Goal: Check status: Check status

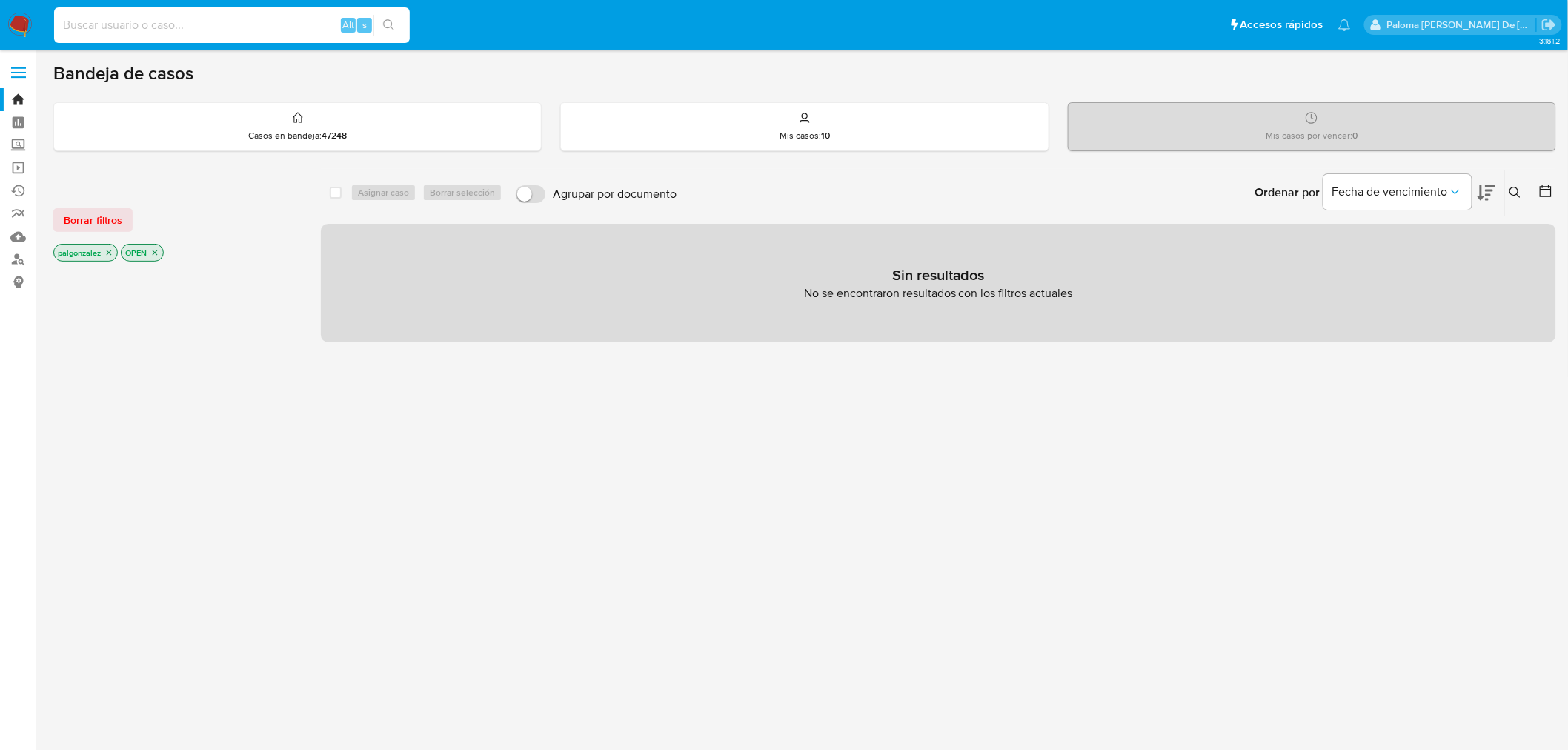
click at [163, 18] on input at bounding box center [232, 25] width 355 height 19
paste input "733174096"
type input "733174096"
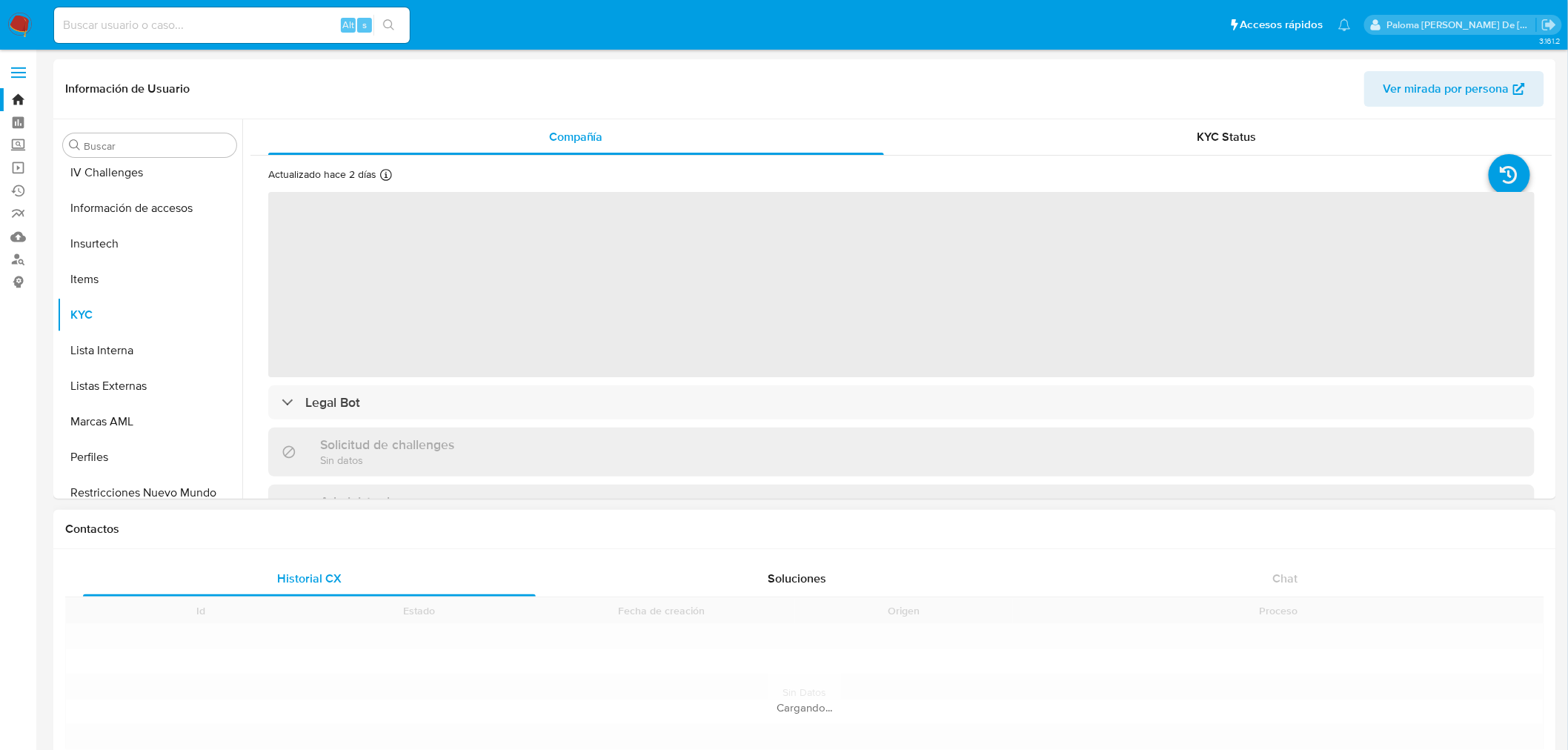
scroll to position [696, 0]
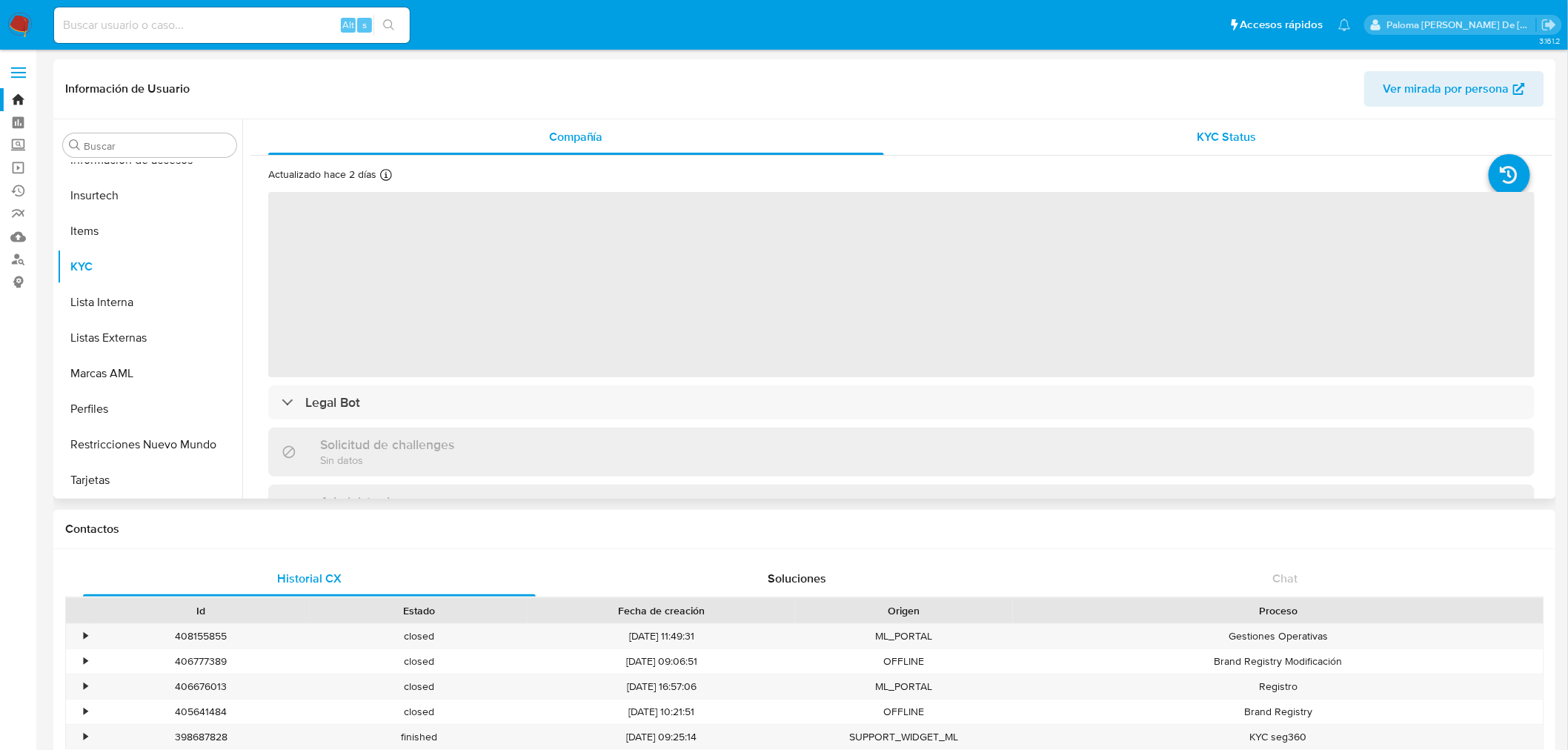
select select "10"
click at [1257, 119] on div "KYC Status" at bounding box center [1228, 137] width 616 height 35
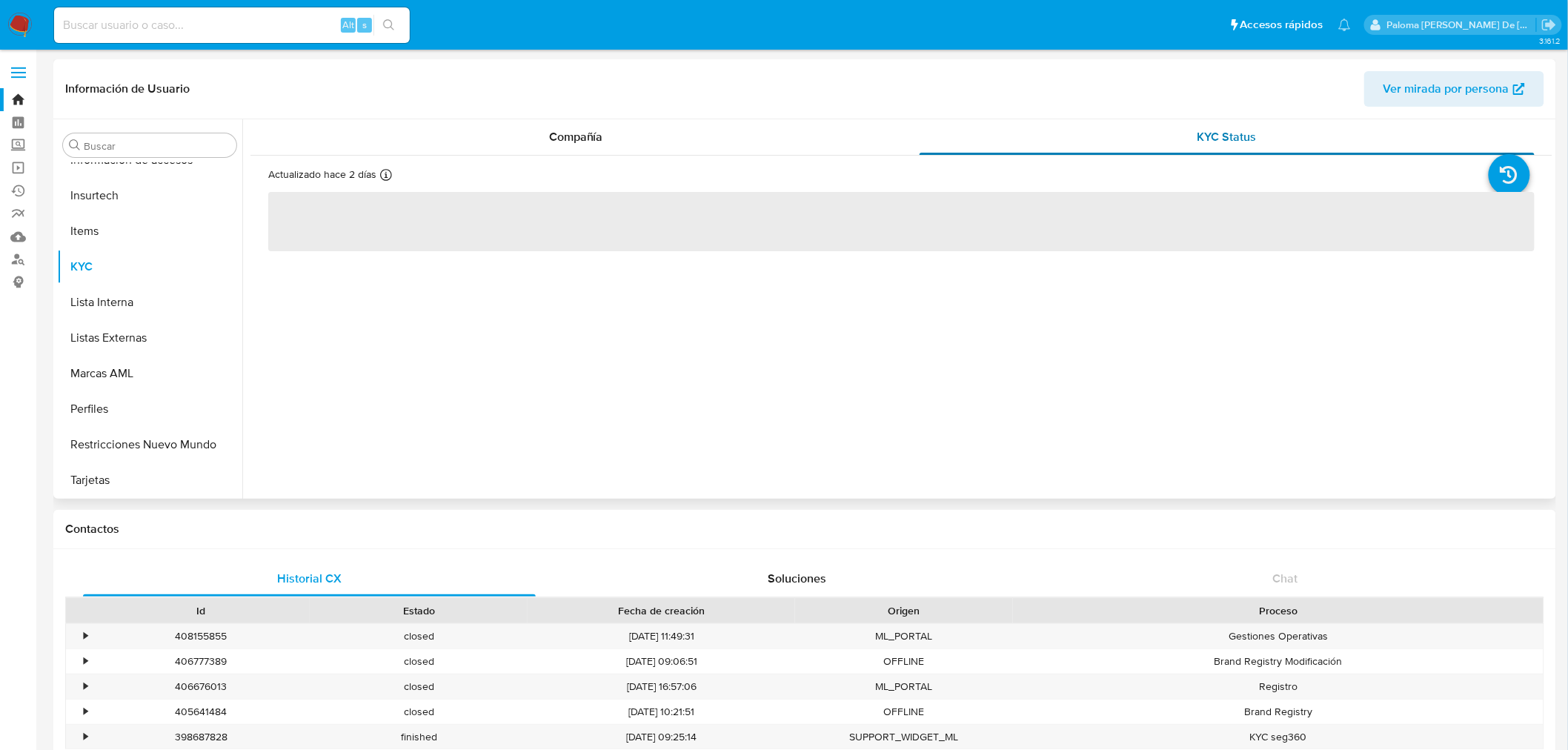
click at [1249, 135] on span "KYC Status" at bounding box center [1227, 137] width 59 height 17
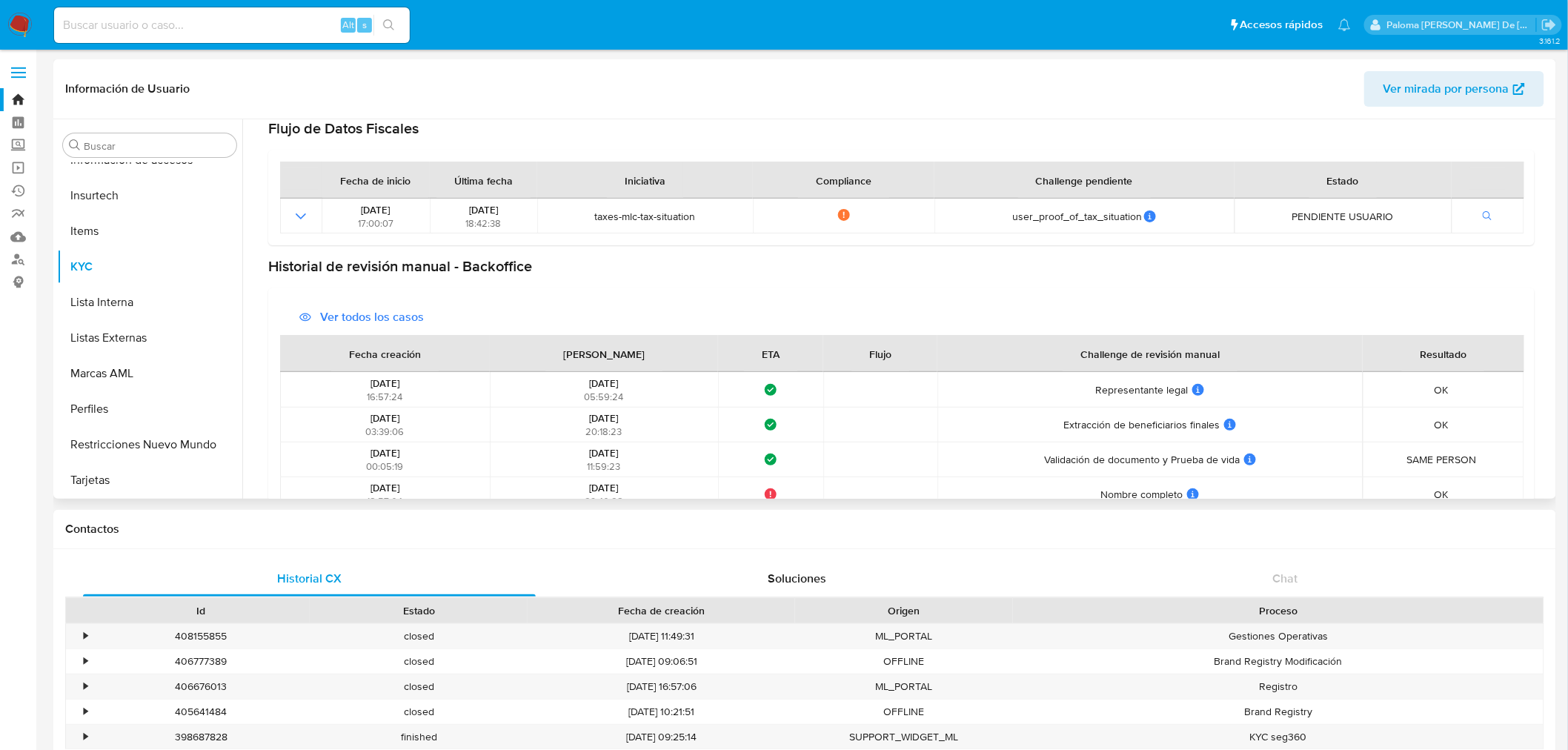
scroll to position [654, 0]
